Goal: Task Accomplishment & Management: Use online tool/utility

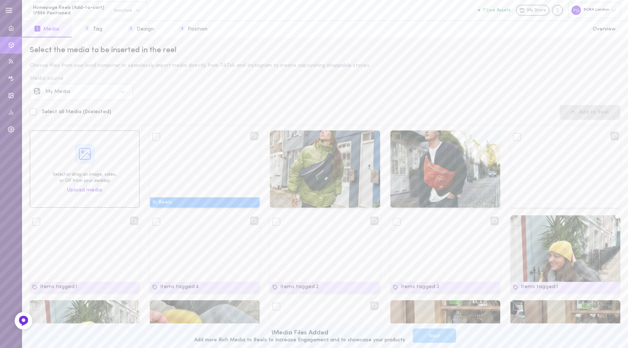
click at [91, 89] on div "My Media" at bounding box center [75, 92] width 83 height 8
click at [83, 114] on div "Instagram" at bounding box center [87, 112] width 83 height 5
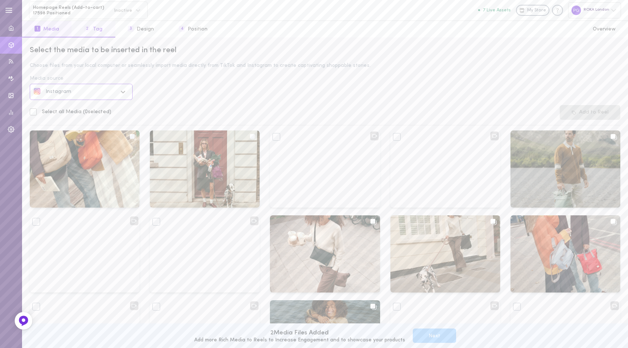
click at [95, 30] on button "2 Tag" at bounding box center [93, 29] width 43 height 17
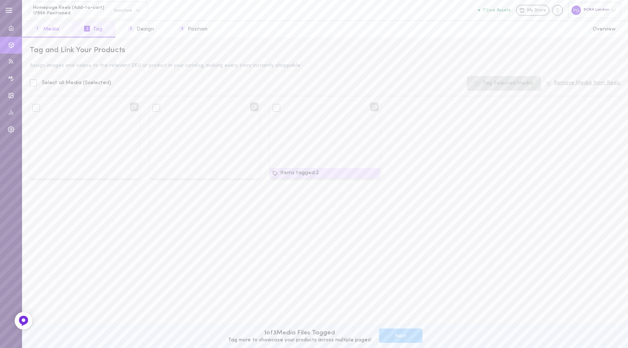
click at [54, 32] on button "1 Media" at bounding box center [47, 29] width 50 height 17
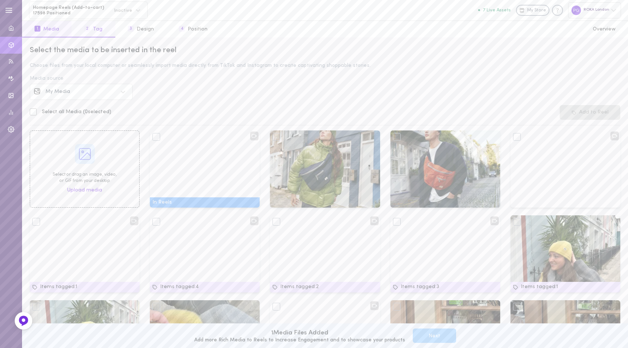
click at [100, 28] on button "2 Tag" at bounding box center [93, 29] width 43 height 17
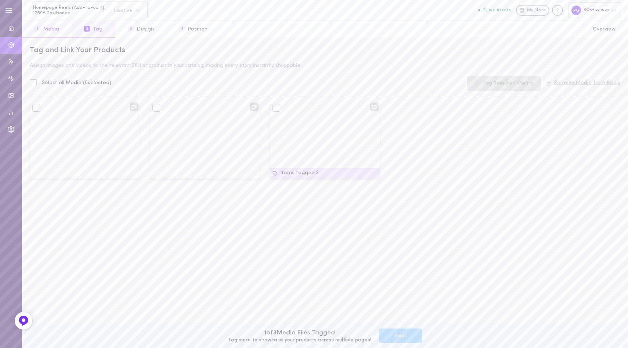
click at [54, 34] on button "1 Media" at bounding box center [47, 29] width 50 height 17
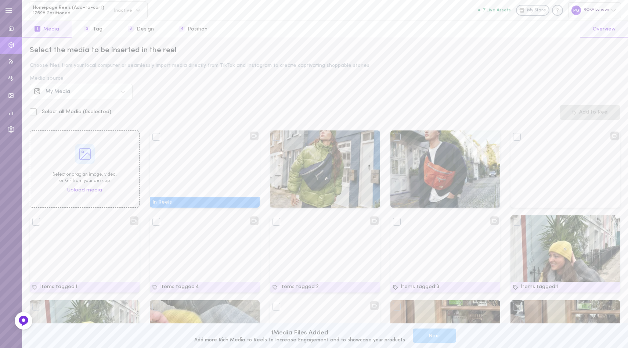
click at [605, 27] on button "5 Overview" at bounding box center [605, 29] width 48 height 17
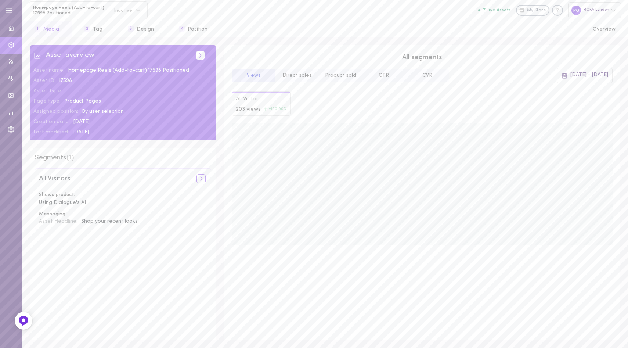
click at [51, 30] on button "1 Media" at bounding box center [47, 29] width 50 height 17
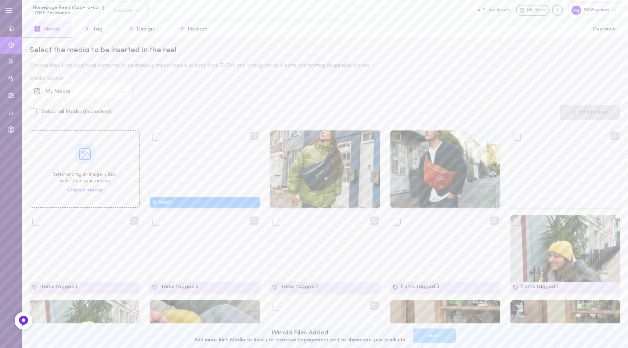
click at [115, 91] on div "My Media" at bounding box center [82, 91] width 72 height 5
click at [88, 110] on div "Instagram" at bounding box center [87, 112] width 83 height 5
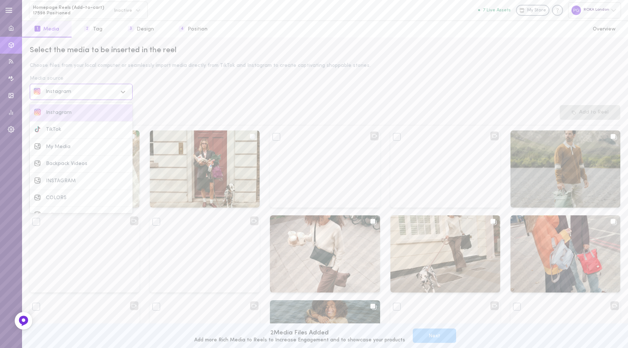
click at [102, 91] on div "Instagram" at bounding box center [82, 91] width 72 height 5
click at [80, 147] on div "My Media" at bounding box center [87, 146] width 83 height 5
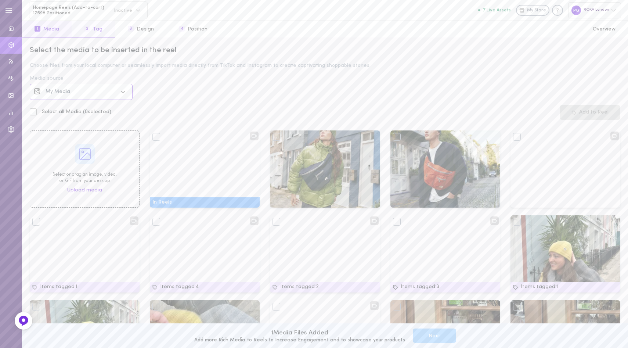
click at [93, 28] on button "2 Tag" at bounding box center [93, 29] width 43 height 17
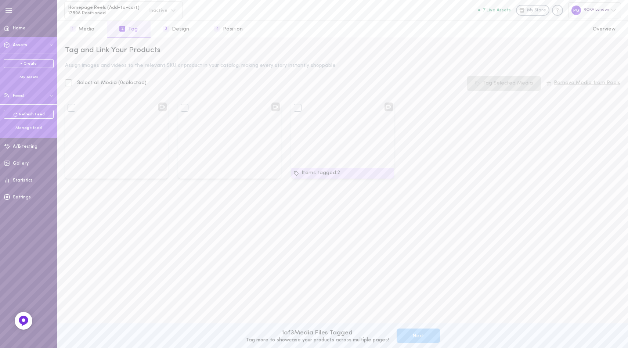
click at [26, 95] on button "Feed" at bounding box center [28, 95] width 57 height 17
click at [24, 128] on div "Manage feed" at bounding box center [29, 128] width 50 height 6
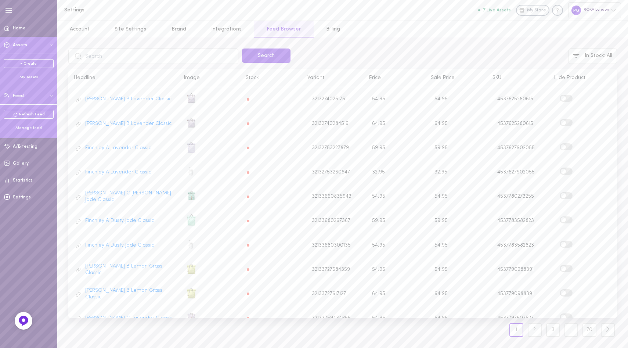
click at [20, 40] on button "Assets" at bounding box center [28, 45] width 57 height 17
click at [19, 43] on span "Assets" at bounding box center [20, 45] width 14 height 4
click at [28, 76] on div "My Assets" at bounding box center [29, 78] width 50 height 6
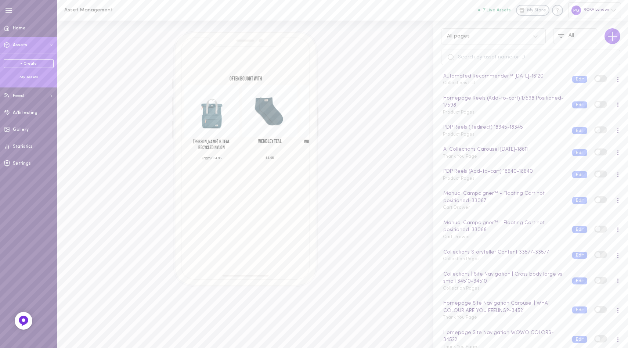
scroll to position [343, 0]
click at [540, 313] on div "Homepage Site Navigation Carousel | WHAT COLOUR ARE YOU FEELING? - 34521" at bounding box center [503, 305] width 123 height 15
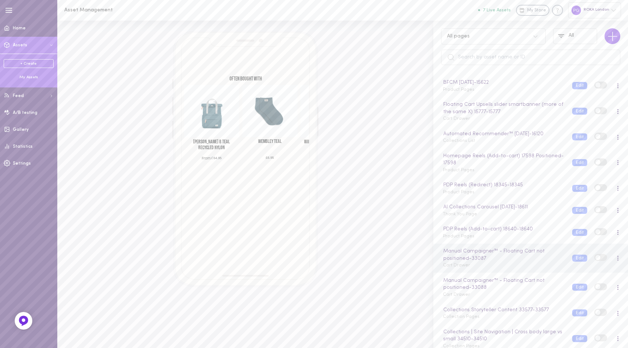
scroll to position [276, 0]
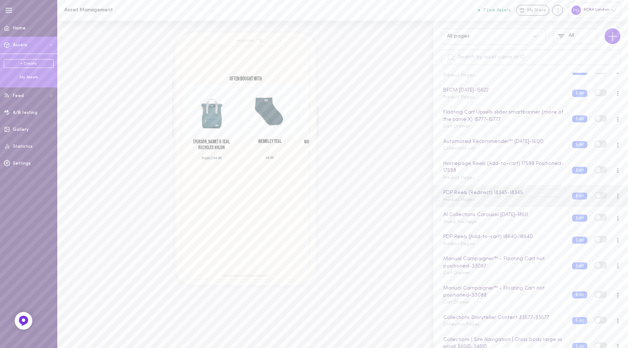
click at [532, 197] on div "PDP Reels (Redirect) 18345 - 18345" at bounding box center [503, 193] width 123 height 8
click at [522, 203] on div "PDP Reels (Redirect) 18345 Product Pages" at bounding box center [502, 196] width 129 height 14
click at [519, 182] on div "Homepage Reels (Add-to-cart) 17598 Positioned - 17598 Product Pages" at bounding box center [502, 171] width 129 height 22
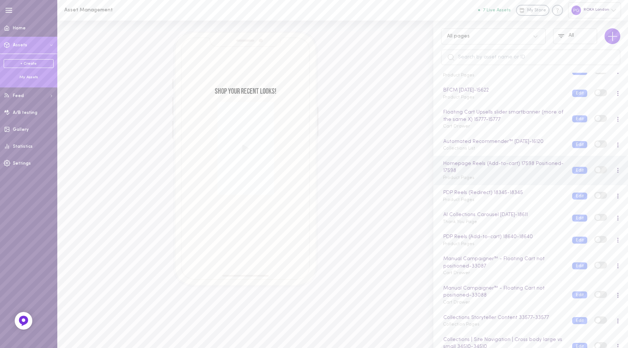
scroll to position [248, 0]
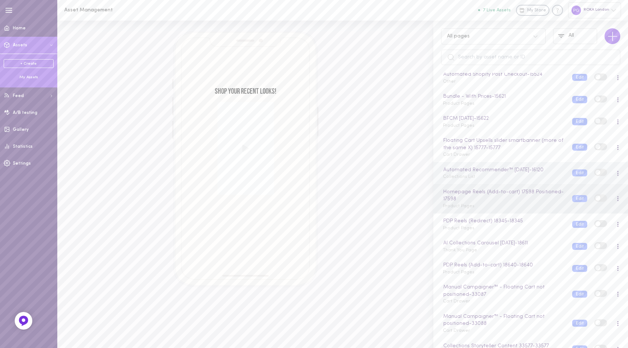
click at [521, 180] on div "Automated Recommender™ [DATE] - 16120 Collections List" at bounding box center [502, 173] width 129 height 14
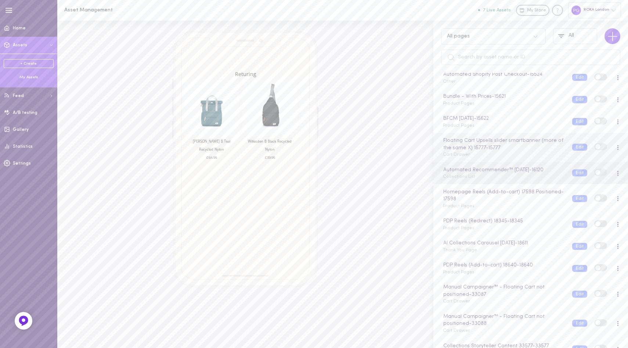
click at [525, 158] on div "Floating Cart Upsells slider smartbanner (more of the same X) 15777 - 15777 Car…" at bounding box center [502, 148] width 129 height 22
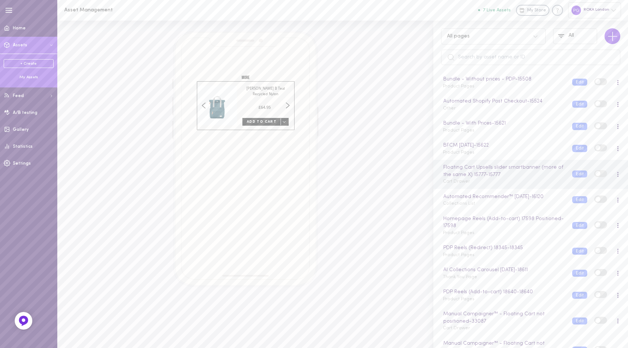
scroll to position [220, 0]
click at [514, 156] on div "BFCM [DATE] - 15622 Product Pages" at bounding box center [502, 149] width 129 height 14
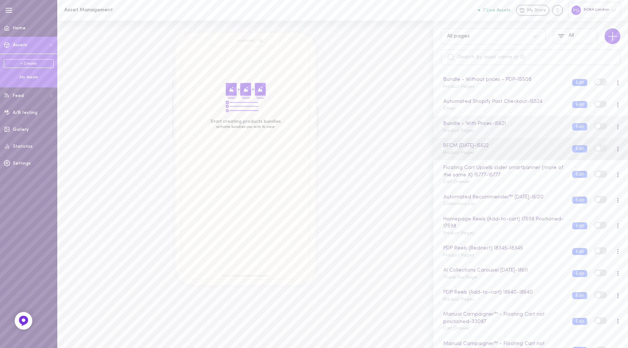
click at [528, 134] on div "Bundle - With Prices - 15621 Product Pages" at bounding box center [502, 127] width 129 height 14
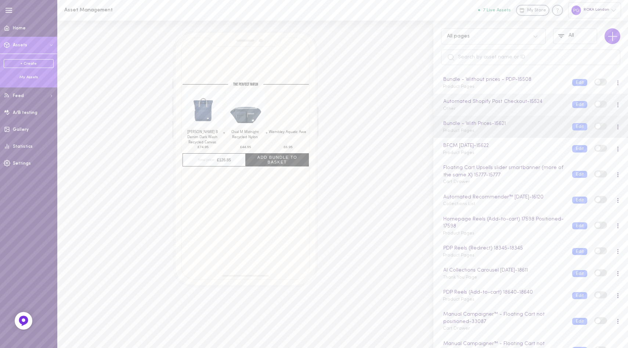
click at [536, 112] on div "Automated Shopify Post Checkout - 15524 Other" at bounding box center [502, 105] width 129 height 14
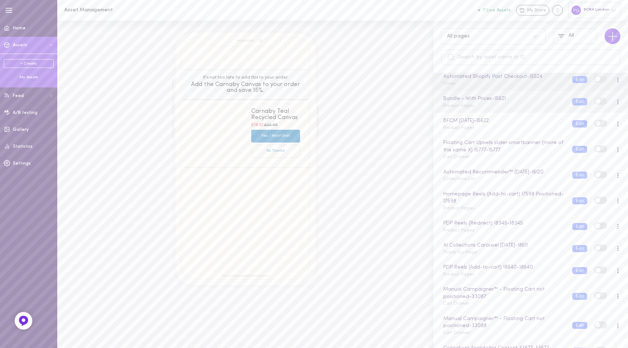
scroll to position [259, 0]
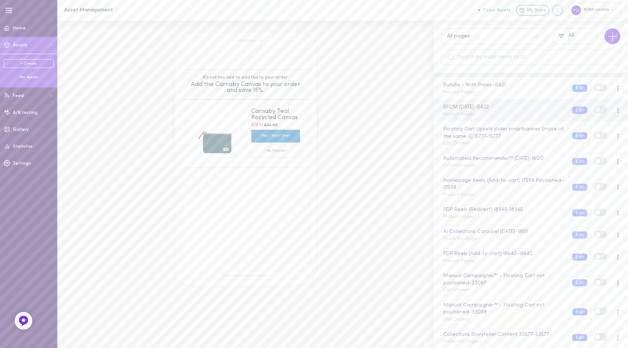
click at [517, 118] on div "BFCM [DATE] - 15622 Product Pages" at bounding box center [502, 110] width 129 height 14
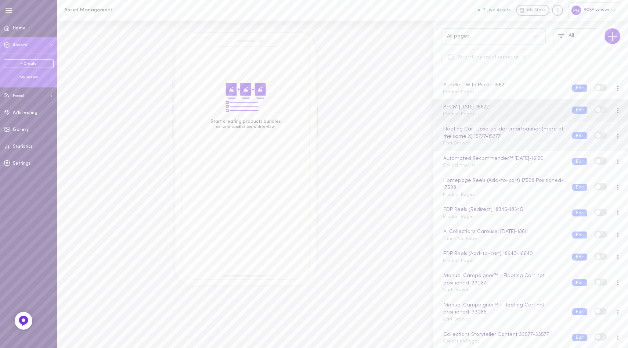
click at [518, 147] on div "Floating Cart Upsells slider smartbanner (more of the same X) 15777 - 15777 Car…" at bounding box center [502, 136] width 129 height 22
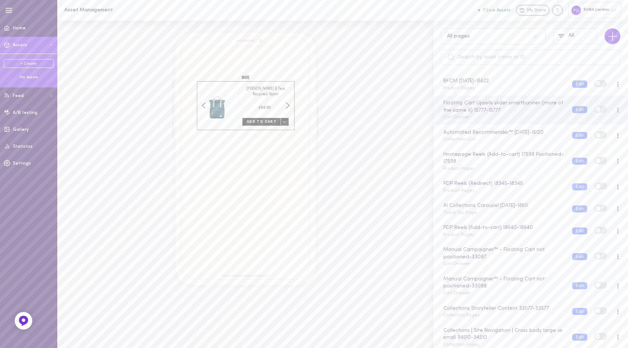
scroll to position [287, 0]
click at [515, 141] on div "Automated Recommender™ [DATE] - 16120 Collections List" at bounding box center [502, 134] width 129 height 14
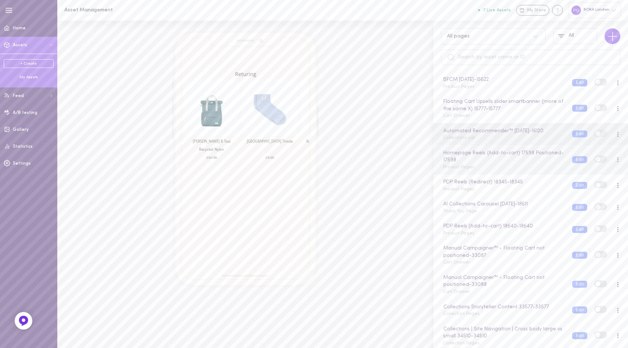
click at [524, 171] on div "Homepage Reels (Add-to-cart) 17598 Positioned - 17598 Product Pages" at bounding box center [502, 160] width 129 height 22
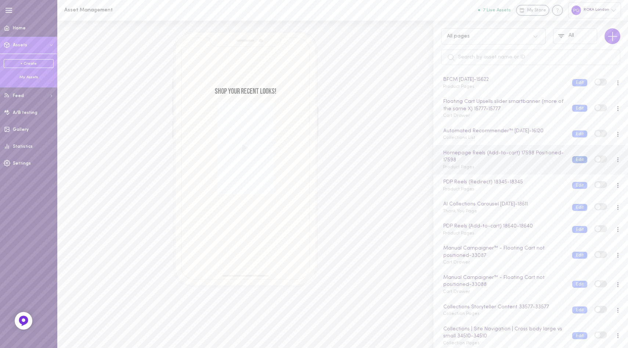
click at [572, 163] on button "Edit" at bounding box center [579, 159] width 15 height 7
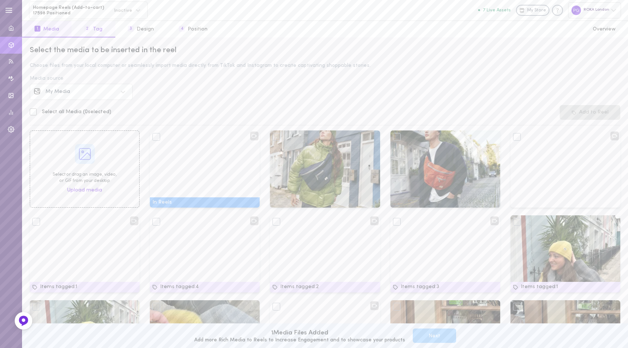
click at [97, 30] on button "2 Tag" at bounding box center [93, 29] width 43 height 17
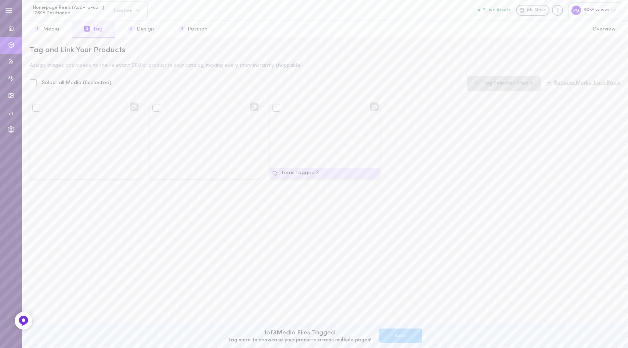
click at [320, 208] on div "Tag Tag Items tagged: 2 Tag" at bounding box center [325, 220] width 601 height 239
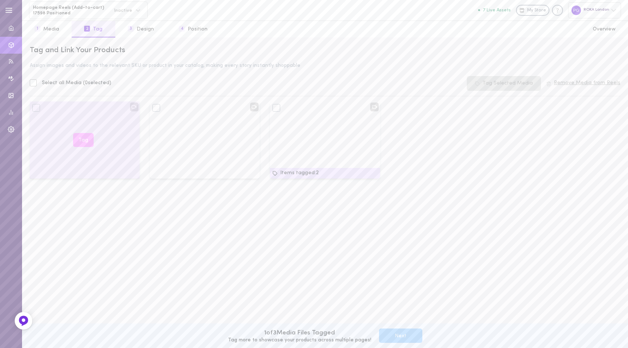
click at [85, 141] on button "Tag" at bounding box center [83, 140] width 21 height 14
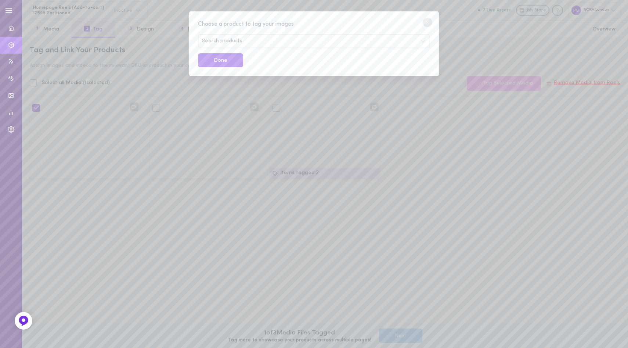
click at [439, 170] on div "Choose a product to tag your images Search products Done" at bounding box center [314, 174] width 628 height 348
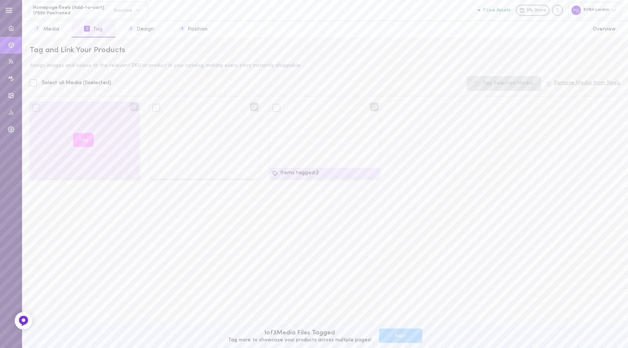
click at [81, 139] on button "Tag" at bounding box center [83, 140] width 21 height 14
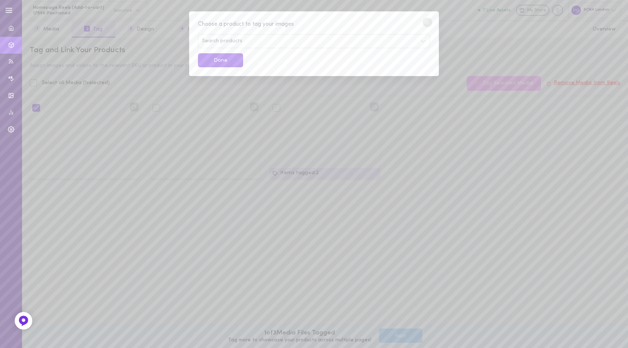
click at [267, 46] on div "Search products" at bounding box center [314, 41] width 232 height 14
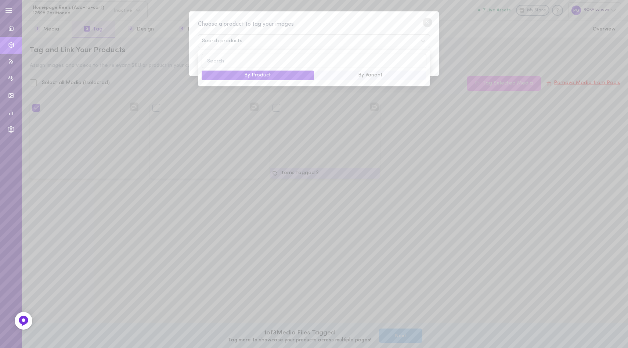
click at [242, 62] on input at bounding box center [314, 61] width 225 height 14
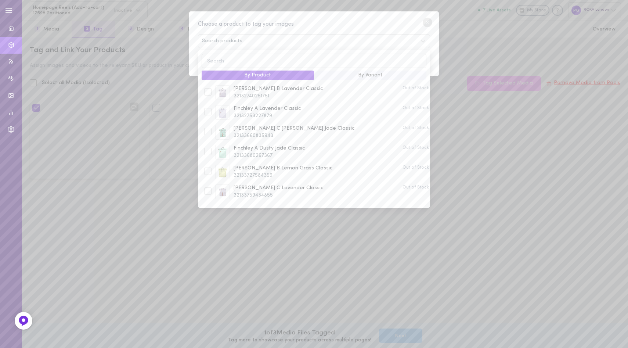
type input "h"
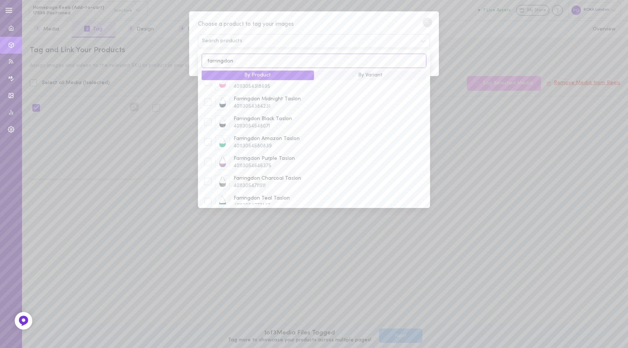
scroll to position [195, 0]
type input "farringdon"
click at [209, 134] on div at bounding box center [207, 134] width 7 height 7
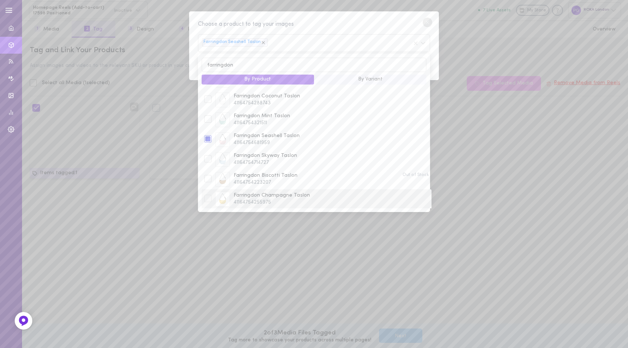
click at [208, 199] on div at bounding box center [207, 198] width 7 height 7
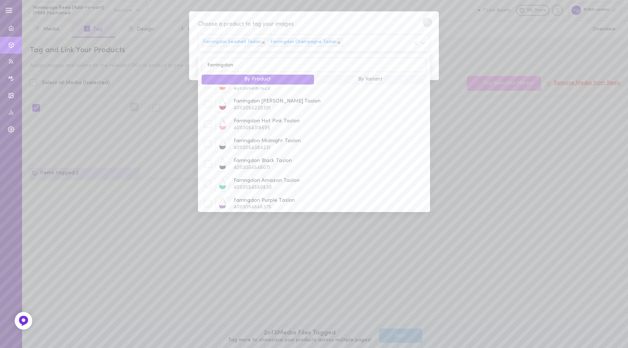
scroll to position [0, 0]
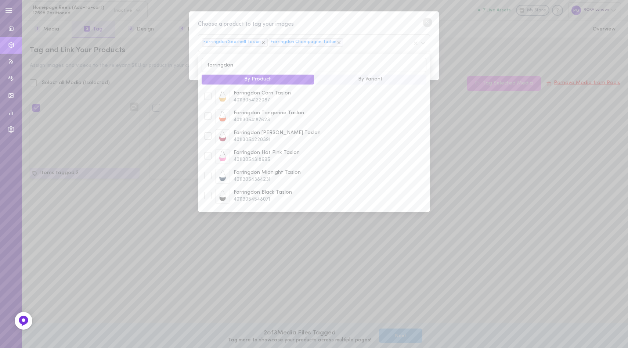
click at [379, 77] on button "By Variant" at bounding box center [370, 80] width 112 height 10
click at [274, 75] on button "By Product" at bounding box center [258, 80] width 112 height 10
click at [338, 64] on input "farringdon" at bounding box center [314, 65] width 225 height 14
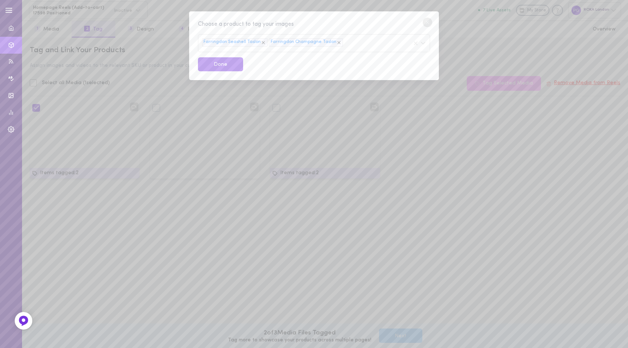
click at [483, 139] on div "Choose a product to tag your images Farringdon Seashell Taslon Farringdon Champ…" at bounding box center [314, 174] width 628 height 348
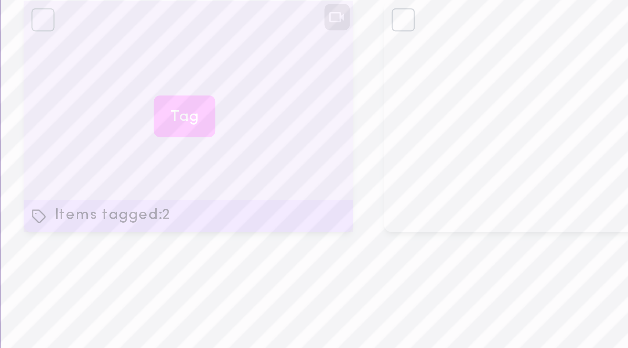
click at [85, 138] on button "Tag" at bounding box center [83, 140] width 21 height 14
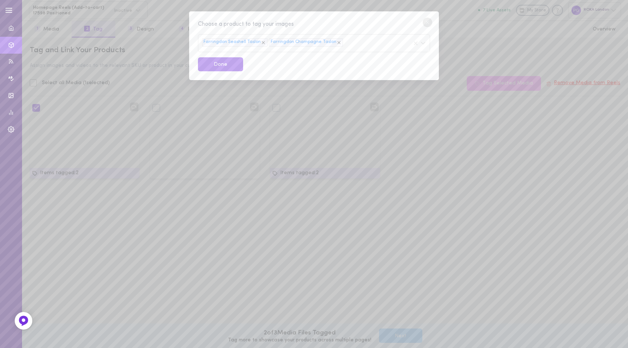
click at [359, 44] on div "Farringdon Seashell Taslon Farringdon Champagne Taslon" at bounding box center [314, 43] width 232 height 18
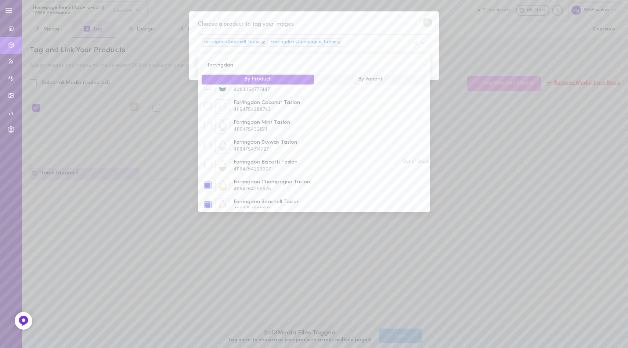
scroll to position [192, 0]
type input "farringdon"
click at [312, 138] on span "Farringdon Skyway Taslon" at bounding box center [331, 139] width 195 height 7
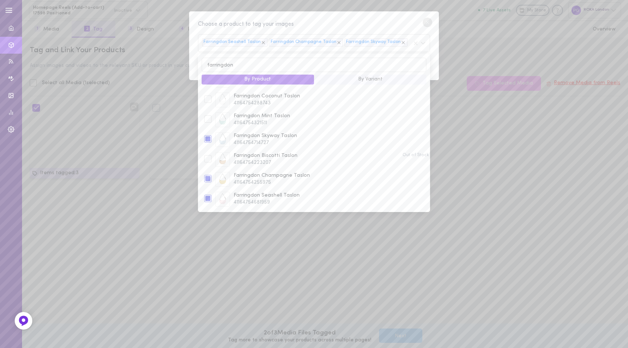
click at [498, 114] on div "Choose a product to tag your images Farringdon Seashell Taslon Farringdon Champ…" at bounding box center [314, 174] width 628 height 348
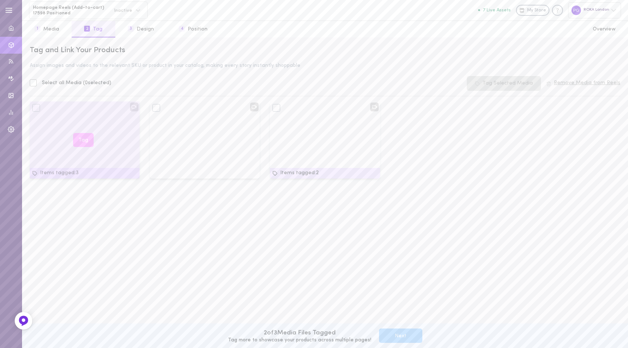
click at [80, 139] on button "Tag" at bounding box center [83, 140] width 21 height 14
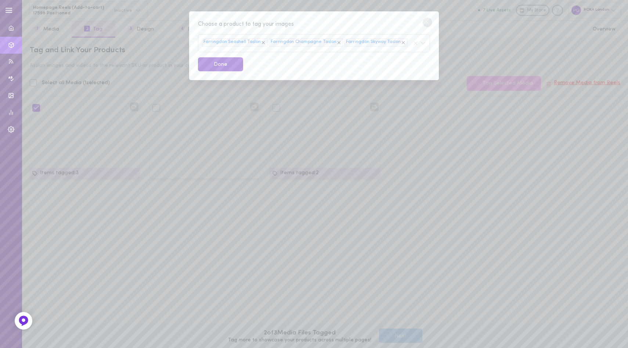
click at [221, 64] on button "Done" at bounding box center [220, 64] width 45 height 14
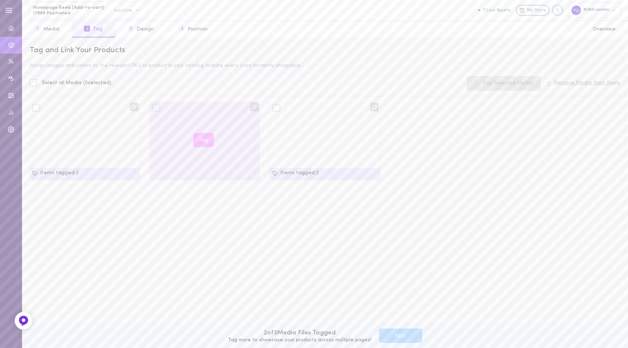
click at [223, 151] on div "Tag" at bounding box center [205, 139] width 110 height 77
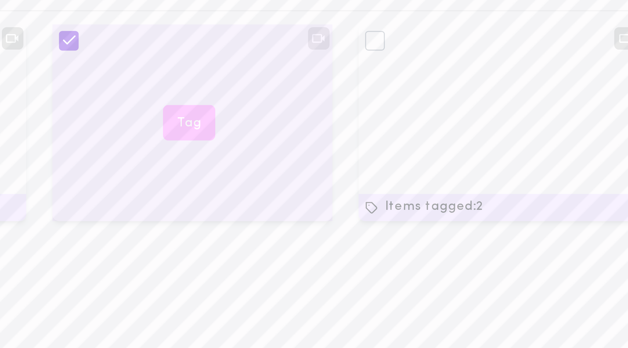
click at [204, 138] on button "Tag" at bounding box center [203, 140] width 21 height 14
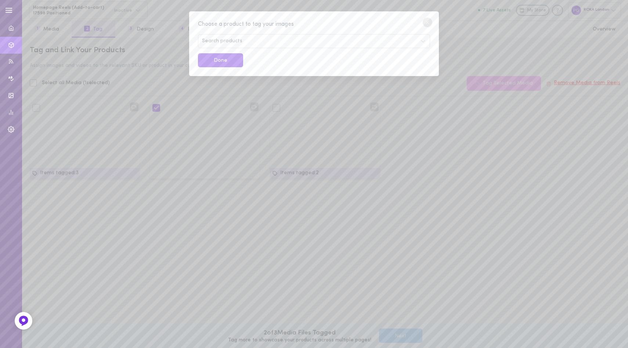
click at [219, 44] on div "Search products" at bounding box center [314, 41] width 232 height 14
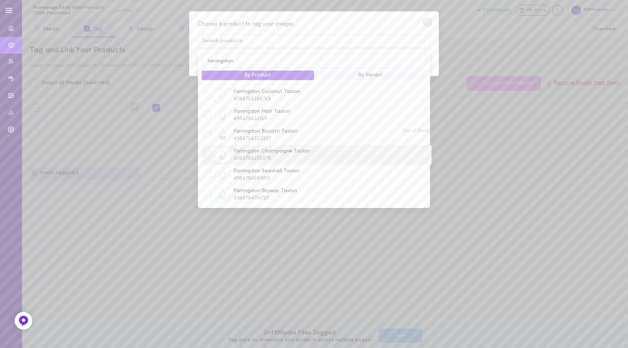
type input "farringdon"
click at [299, 153] on span "Farringdon Champagne Taslon" at bounding box center [331, 151] width 195 height 7
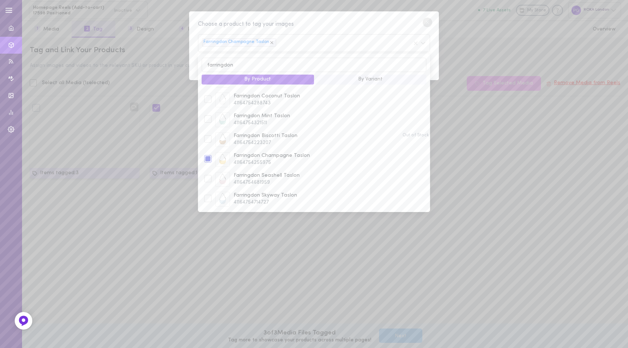
click at [369, 38] on div "Farringdon Champagne Taslon" at bounding box center [314, 43] width 232 height 18
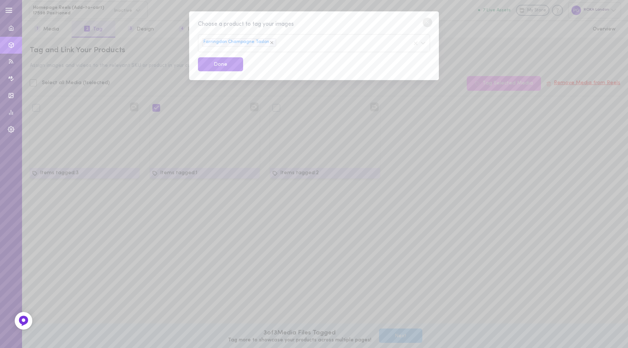
click at [157, 206] on div "Choose a product to tag your images Farringdon Champagne Taslon Done" at bounding box center [314, 174] width 628 height 348
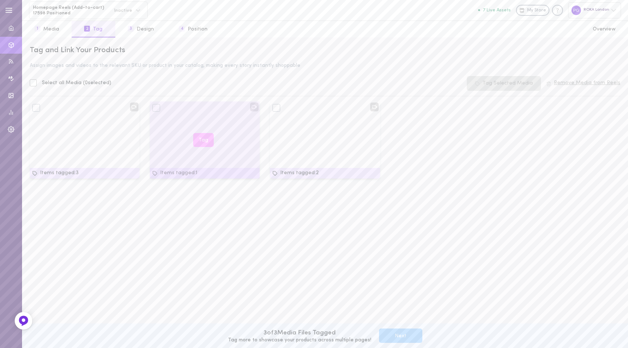
click at [204, 140] on button "Tag" at bounding box center [203, 140] width 21 height 14
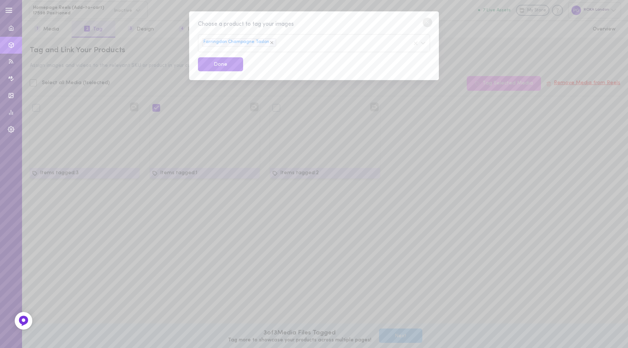
click at [295, 42] on div "Farringdon Champagne Taslon" at bounding box center [314, 43] width 232 height 18
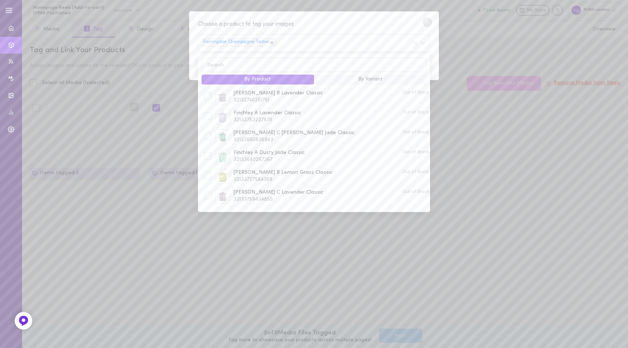
click at [165, 203] on div "Choose a product to tag your images Farringdon Champagne Taslon By Product By V…" at bounding box center [314, 174] width 628 height 348
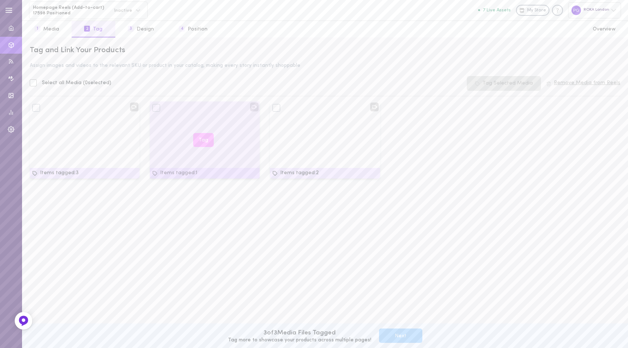
click at [205, 119] on div "Tag" at bounding box center [205, 139] width 110 height 77
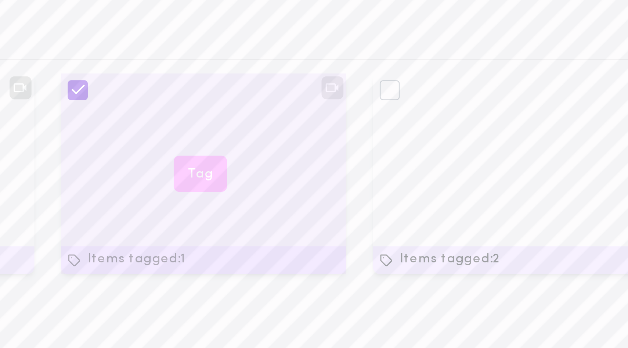
click at [203, 139] on button "Tag" at bounding box center [203, 140] width 21 height 14
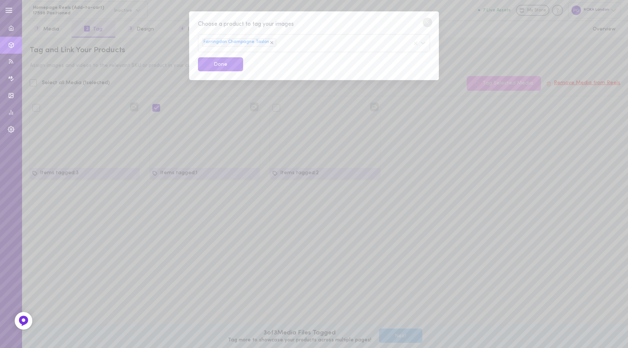
click at [292, 42] on div "Farringdon Champagne Taslon" at bounding box center [314, 43] width 232 height 18
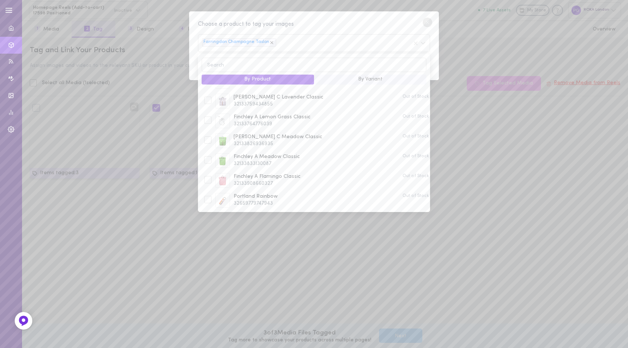
scroll to position [0, 0]
click at [299, 65] on input at bounding box center [314, 65] width 225 height 14
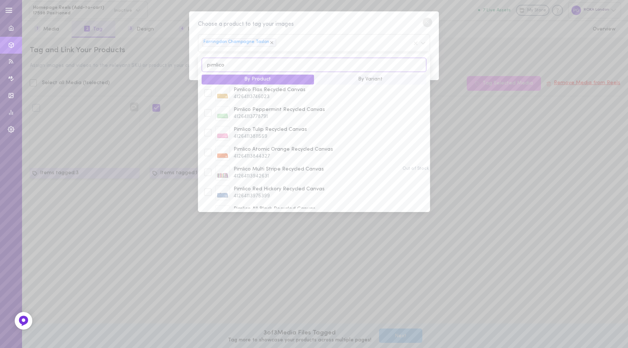
scroll to position [96, 0]
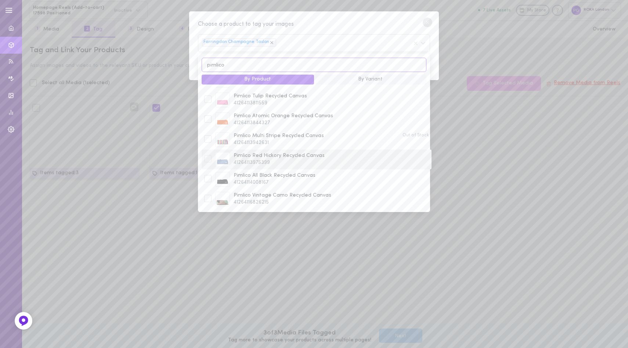
type input "pimlico"
click at [304, 159] on span "41264113975399" at bounding box center [331, 162] width 195 height 7
click at [523, 127] on div "Choose a product to tag your images Farringdon Champagne Taslon Pimlico Red Hic…" at bounding box center [314, 174] width 628 height 348
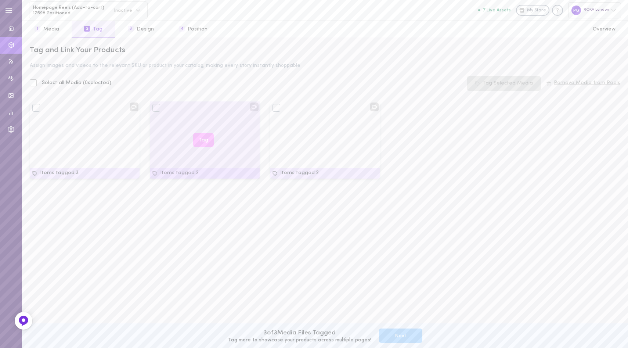
click at [205, 139] on button "Tag" at bounding box center [203, 140] width 21 height 14
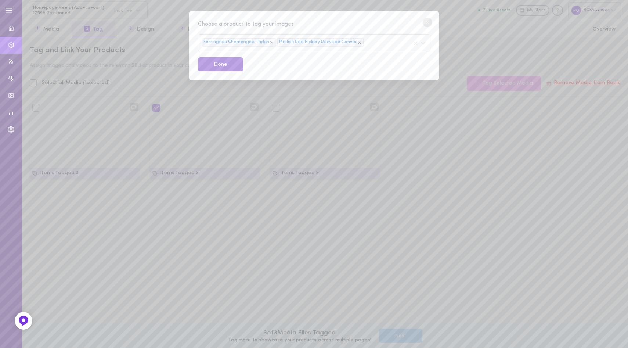
click at [227, 64] on button "Done" at bounding box center [220, 64] width 45 height 14
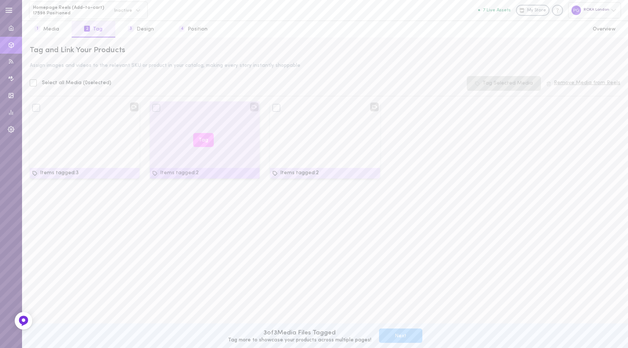
click at [202, 139] on button "Tag" at bounding box center [203, 140] width 21 height 14
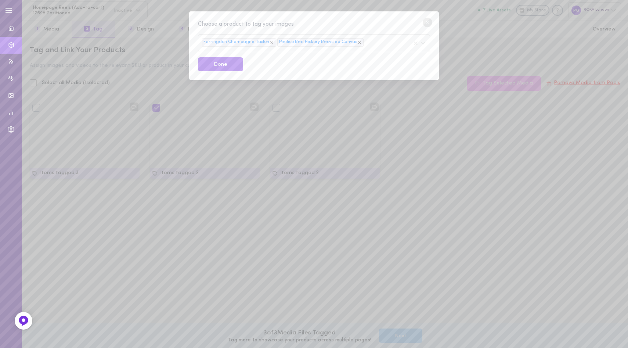
click at [227, 212] on div "Choose a product to tag your images Farringdon Champagne Taslon Pimlico Red Hic…" at bounding box center [314, 174] width 628 height 348
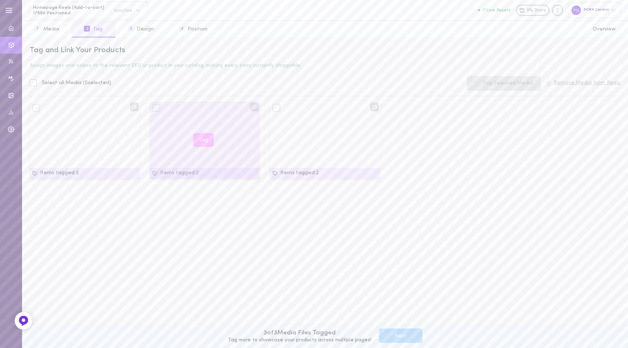
click at [206, 140] on button "Tag" at bounding box center [203, 140] width 21 height 14
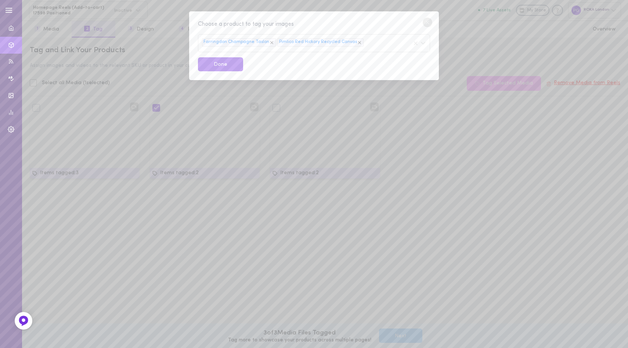
click at [427, 168] on div "Choose a product to tag your images Farringdon Champagne Taslon Pimlico Red Hic…" at bounding box center [314, 174] width 628 height 348
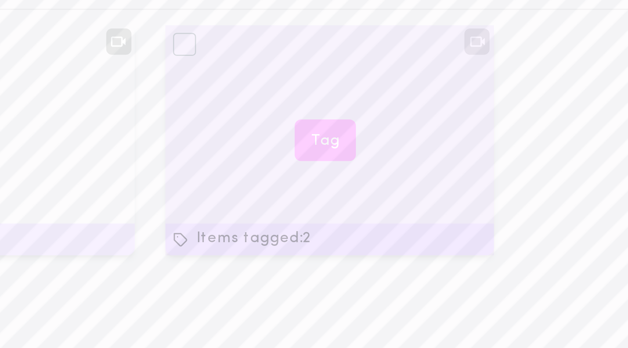
click at [323, 140] on button "Tag" at bounding box center [323, 140] width 21 height 14
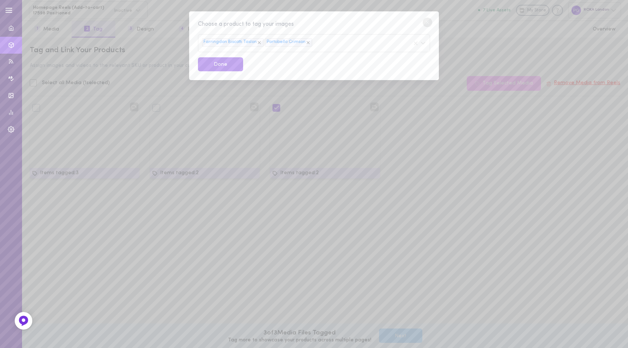
click at [432, 140] on div "Choose a product to tag your images Farringdon Biscotti Taslon Portobello Crims…" at bounding box center [314, 174] width 628 height 348
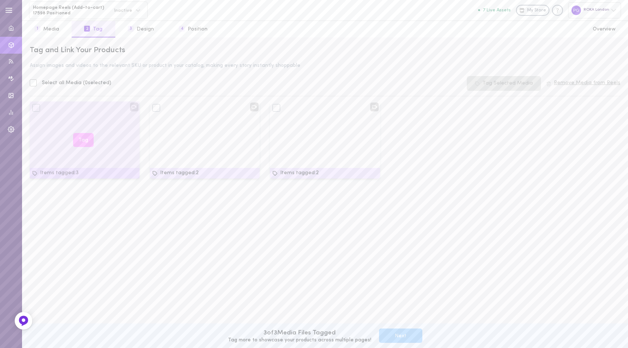
click at [85, 140] on button "Tag" at bounding box center [83, 140] width 21 height 14
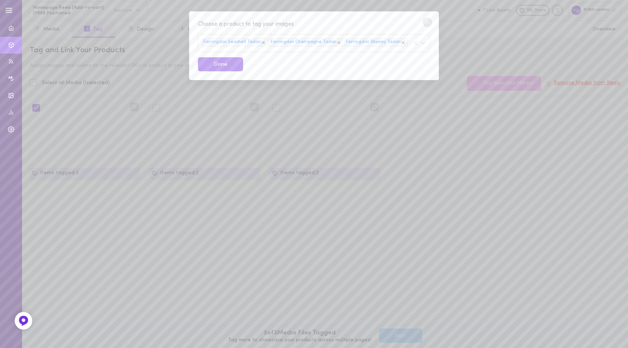
click at [195, 233] on div "Choose a product to tag your images Farringdon Seashell Taslon Farringdon Champ…" at bounding box center [314, 174] width 628 height 348
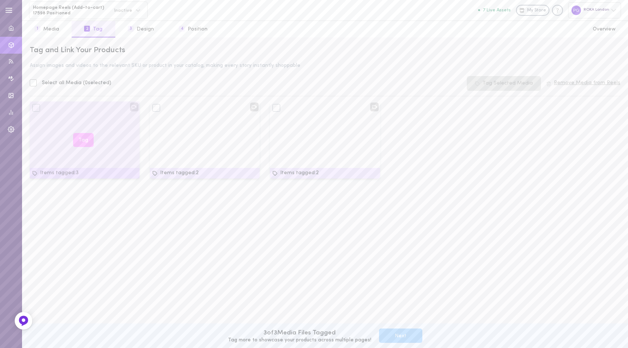
click at [102, 156] on div "Tag" at bounding box center [85, 139] width 110 height 77
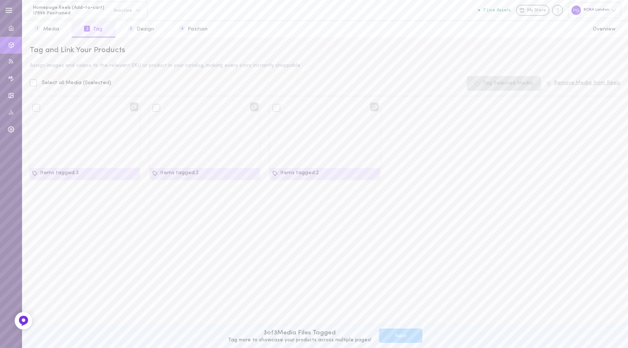
click at [206, 208] on div "Items tagged: 3 Tag Items tagged: 2 Tag Items tagged: 2 Tag" at bounding box center [325, 220] width 601 height 239
click at [143, 26] on button "3 Design" at bounding box center [140, 29] width 51 height 17
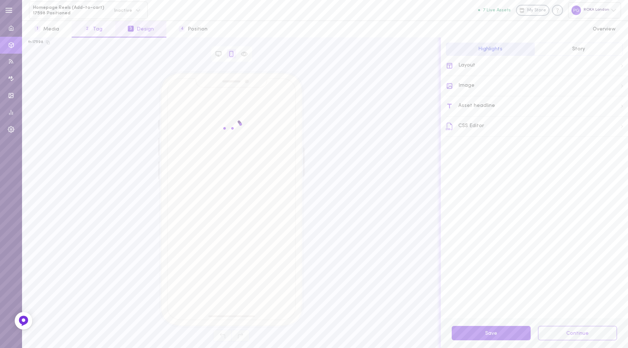
click at [89, 28] on span "2" at bounding box center [87, 29] width 6 height 6
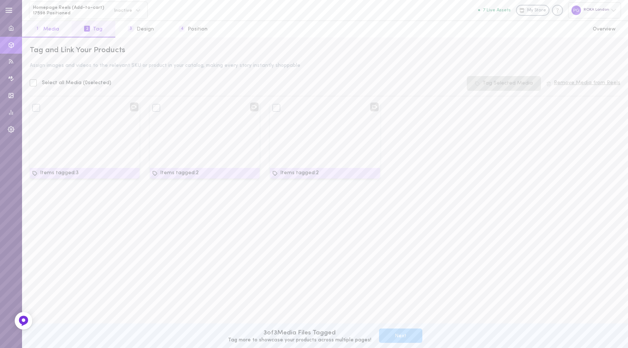
click at [51, 28] on button "1 Media" at bounding box center [47, 29] width 50 height 17
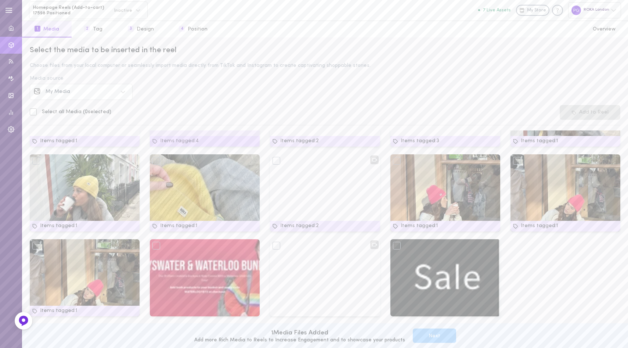
scroll to position [0, 0]
